Goal: Navigation & Orientation: Find specific page/section

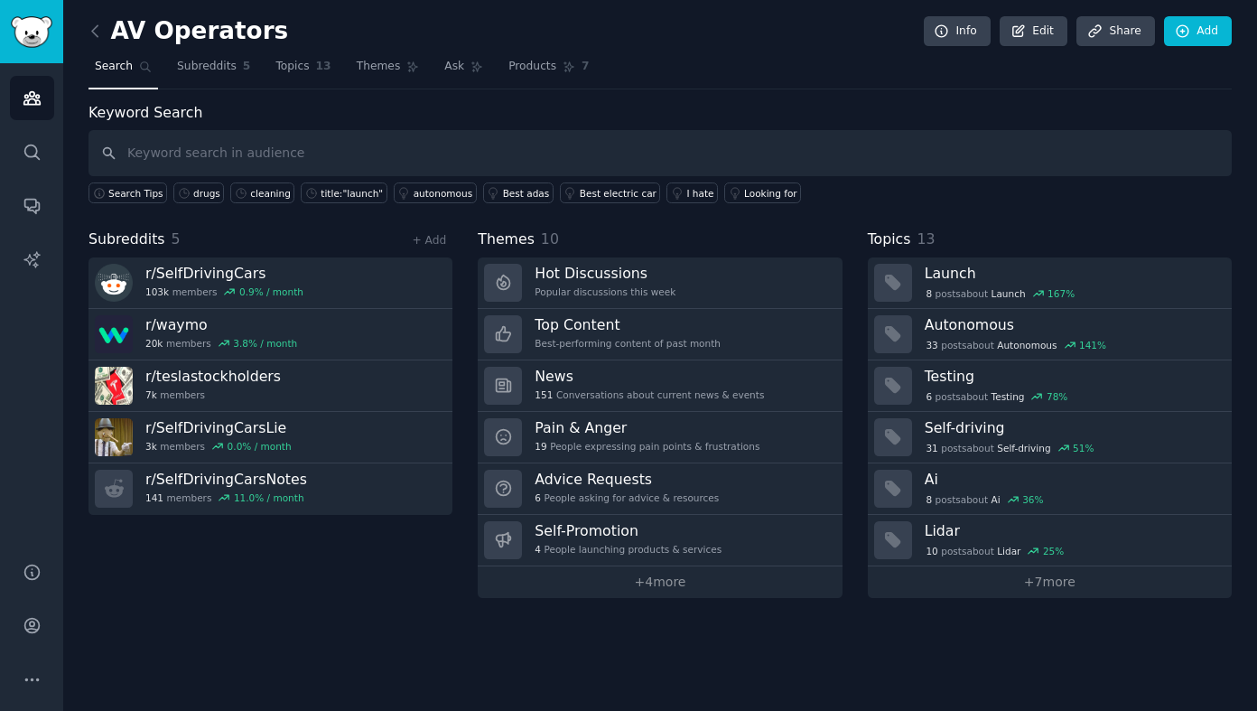
click at [210, 154] on input "text" at bounding box center [659, 153] width 1143 height 46
click at [217, 70] on span "Subreddits" at bounding box center [207, 67] width 60 height 16
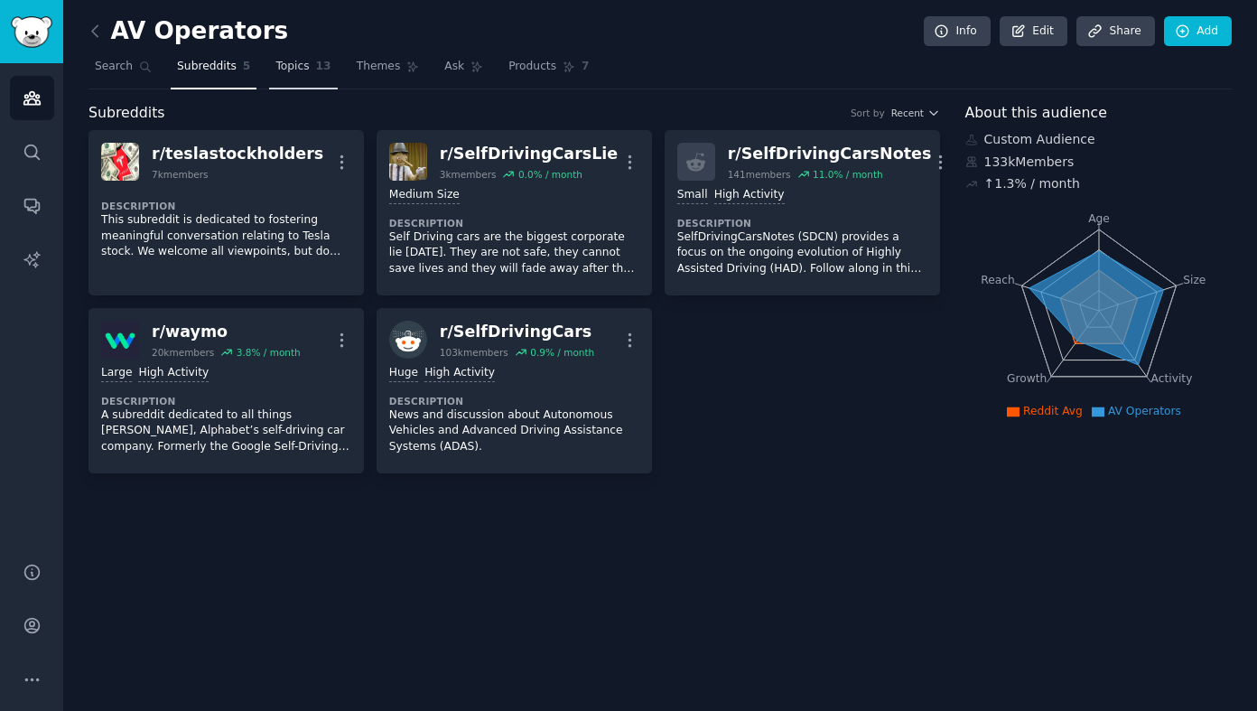
click at [298, 77] on link "Topics 13" at bounding box center [303, 70] width 68 height 37
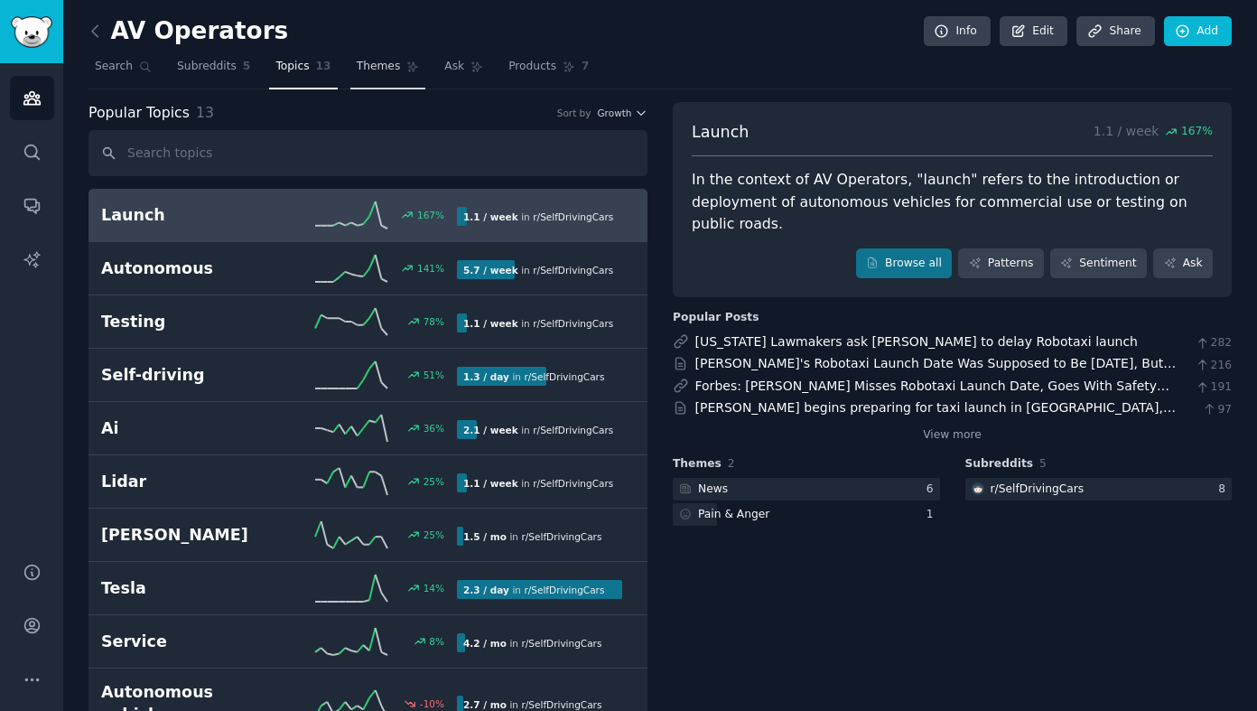
click at [381, 68] on span "Themes" at bounding box center [379, 67] width 44 height 16
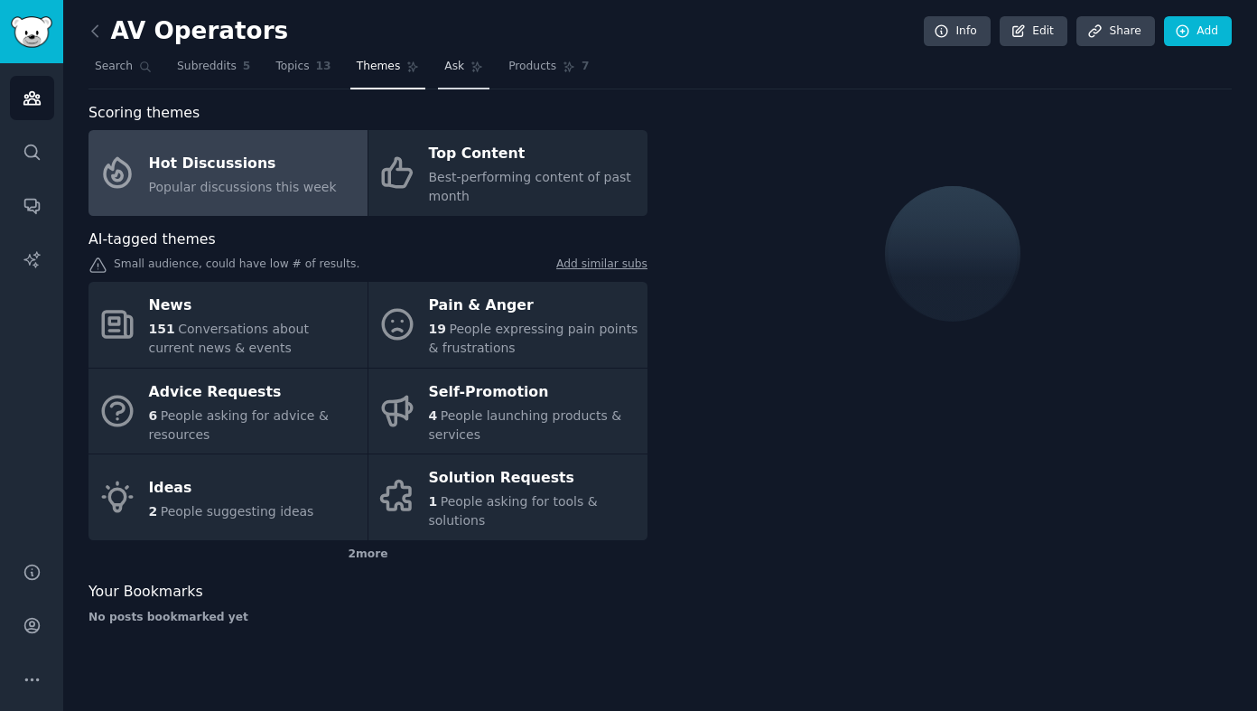
click at [456, 70] on span "Ask" at bounding box center [454, 67] width 20 height 16
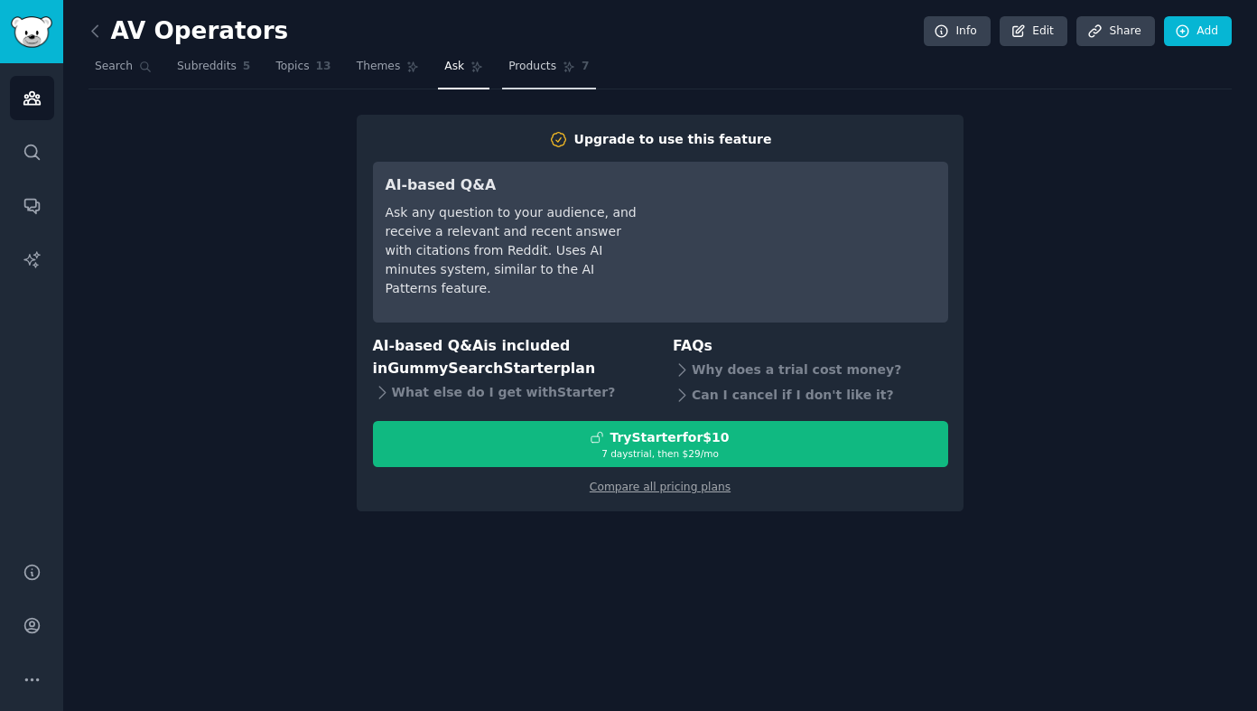
click at [528, 70] on span "Products" at bounding box center [532, 67] width 48 height 16
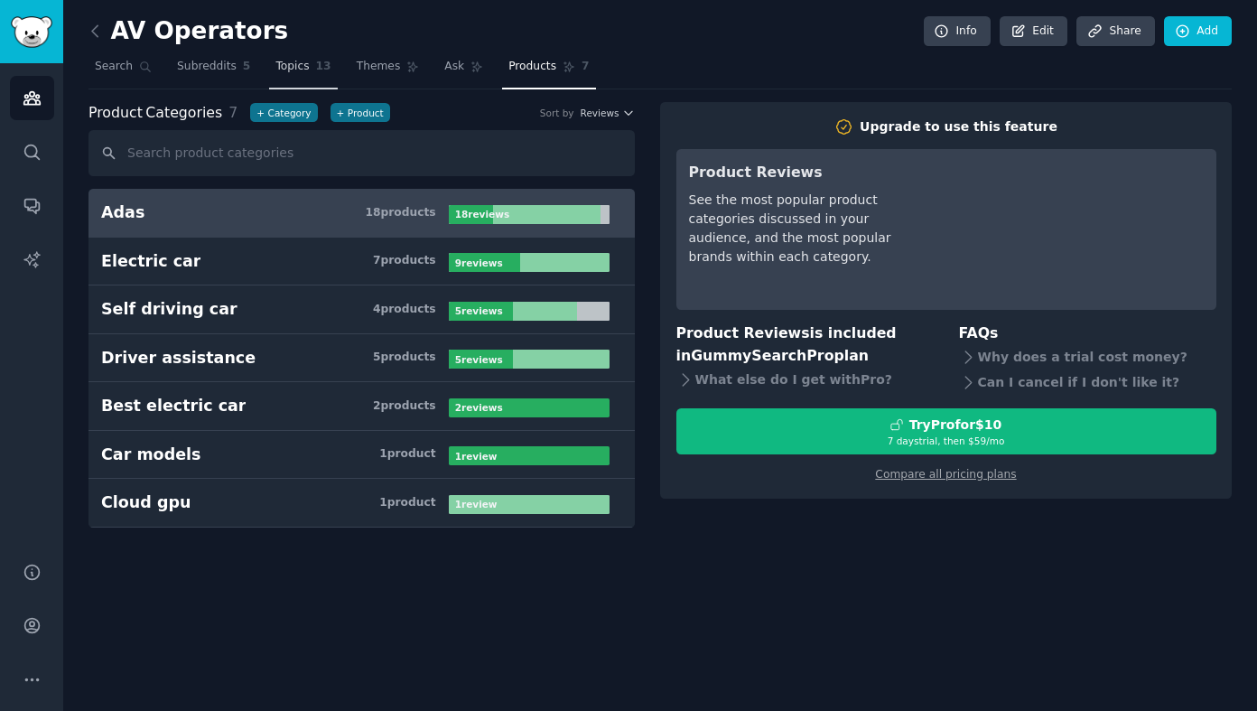
click at [305, 69] on span "Topics" at bounding box center [291, 67] width 33 height 16
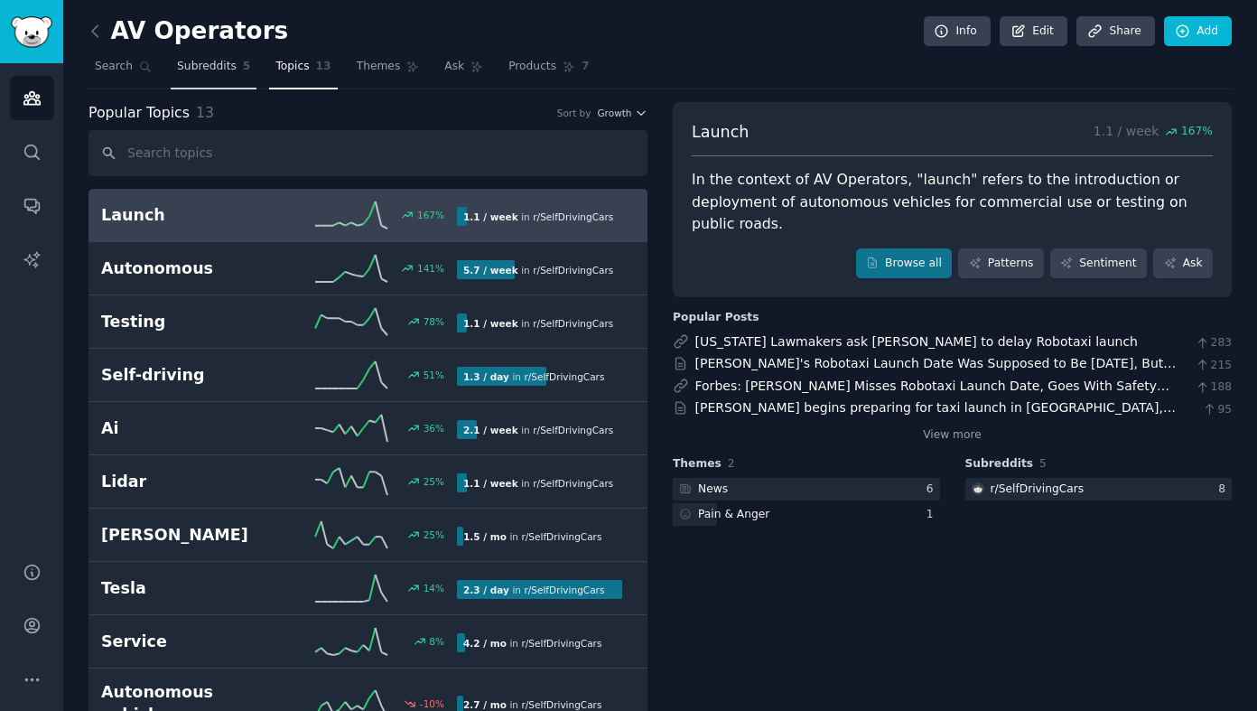
click at [196, 62] on span "Subreddits" at bounding box center [207, 67] width 60 height 16
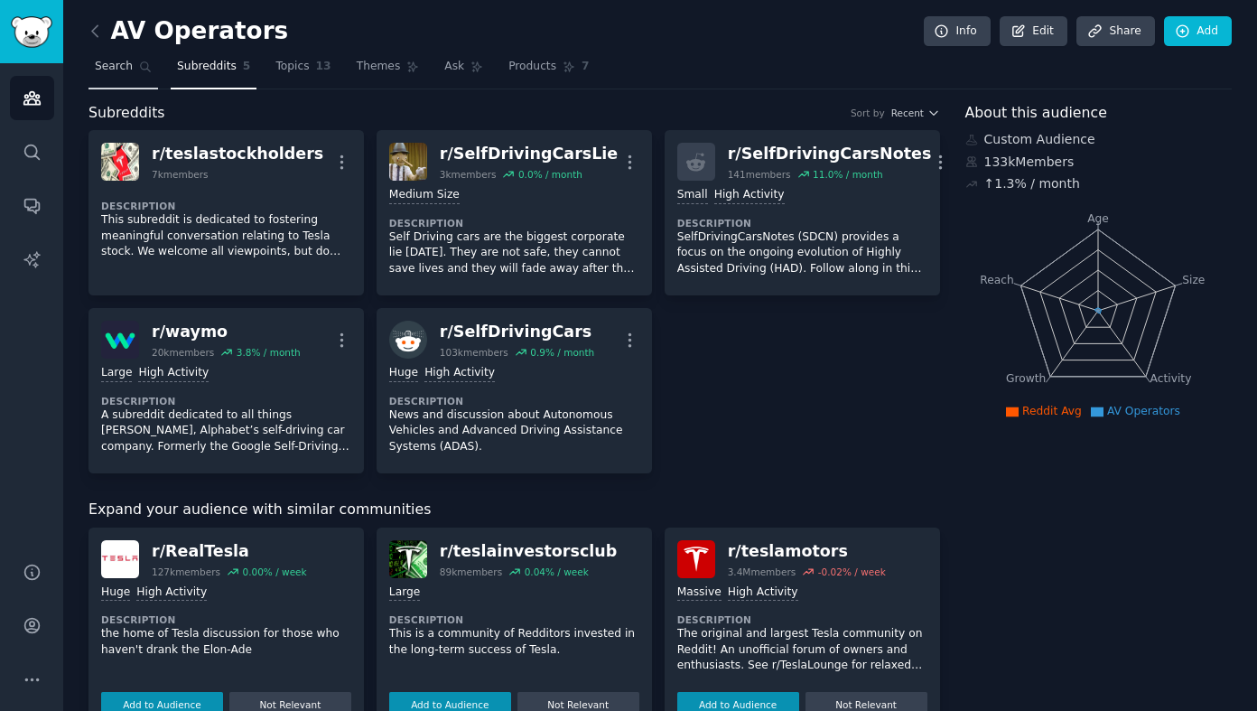
click at [130, 64] on span "Search" at bounding box center [114, 67] width 38 height 16
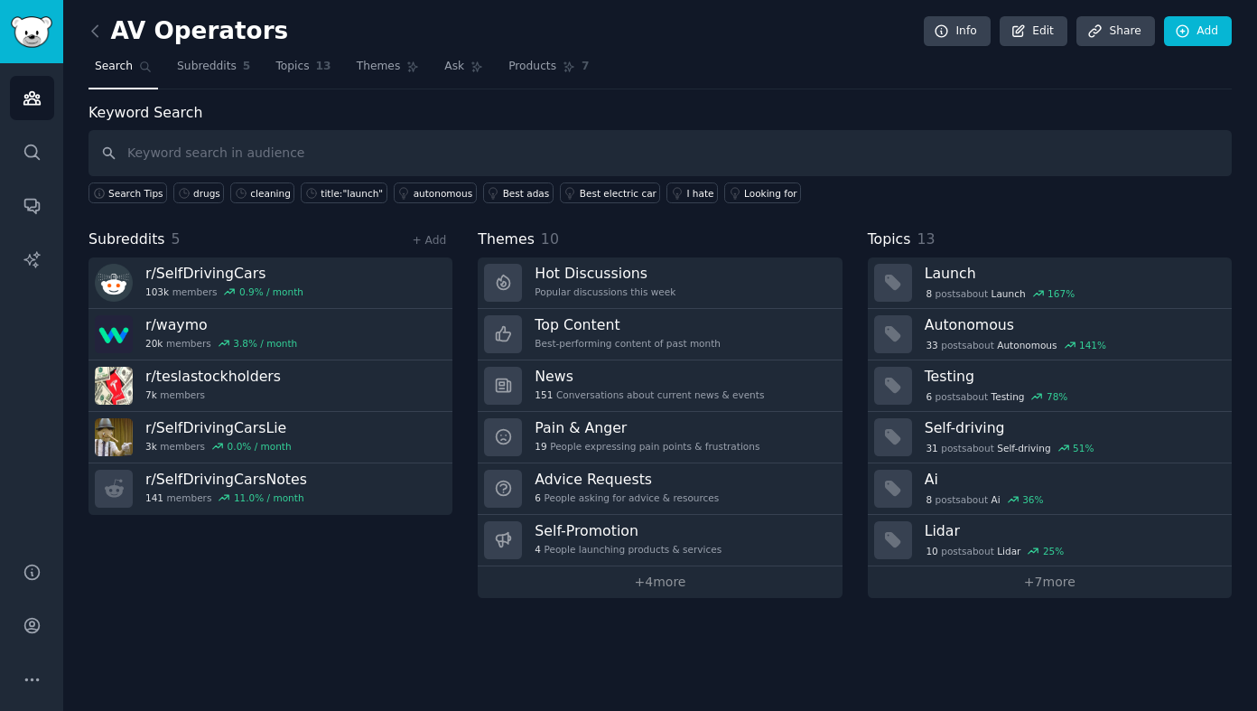
click at [775, 60] on nav "Search Subreddits 5 Topics 13 Themes Ask Products 7" at bounding box center [659, 70] width 1143 height 37
